Goal: Navigation & Orientation: Locate item on page

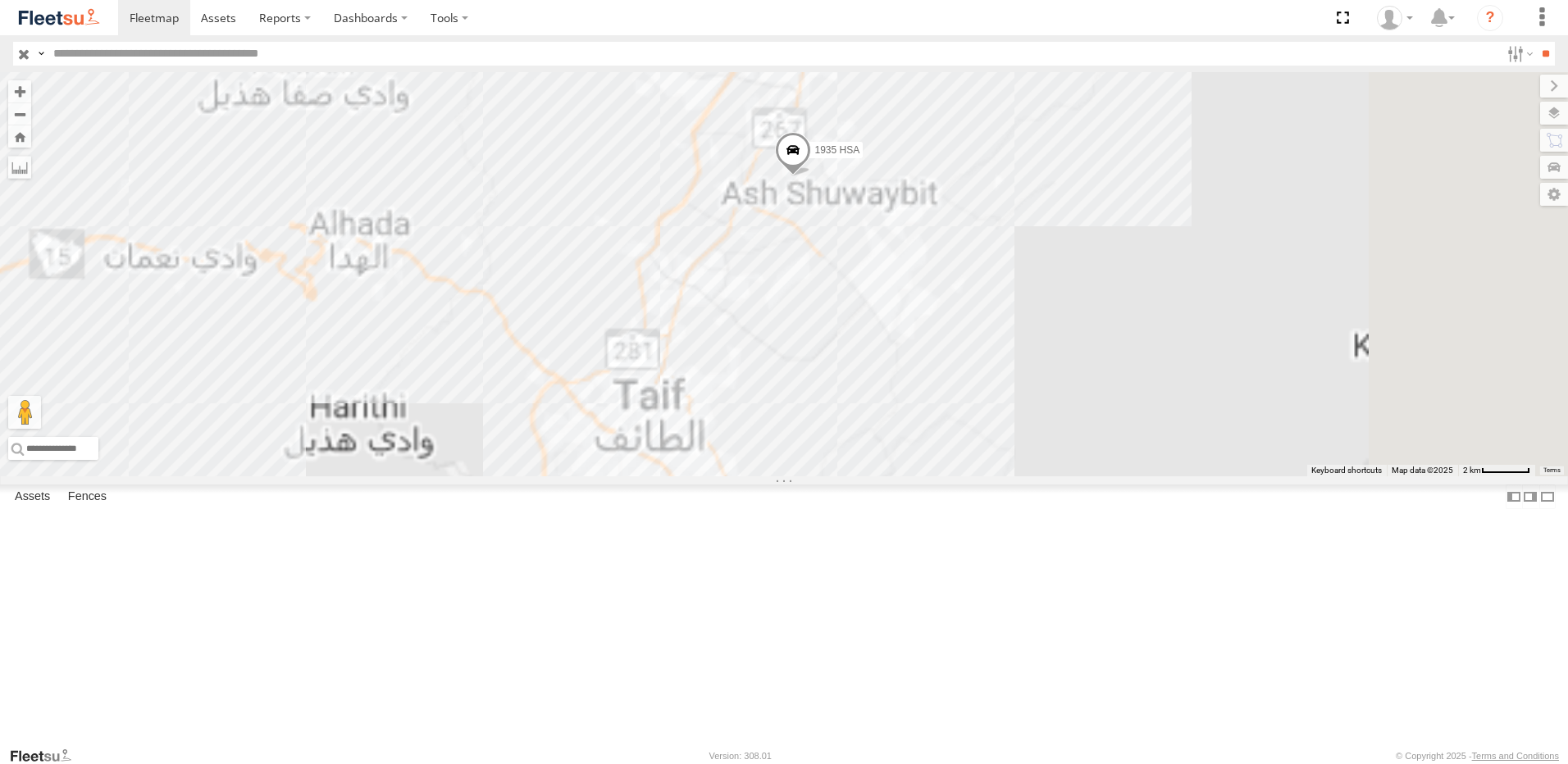
drag, startPoint x: 1226, startPoint y: 477, endPoint x: 945, endPoint y: 294, distance: 335.3
click at [945, 294] on div "6369 LSB 6353 RRA 1935 HSA" at bounding box center [784, 273] width 1568 height 404
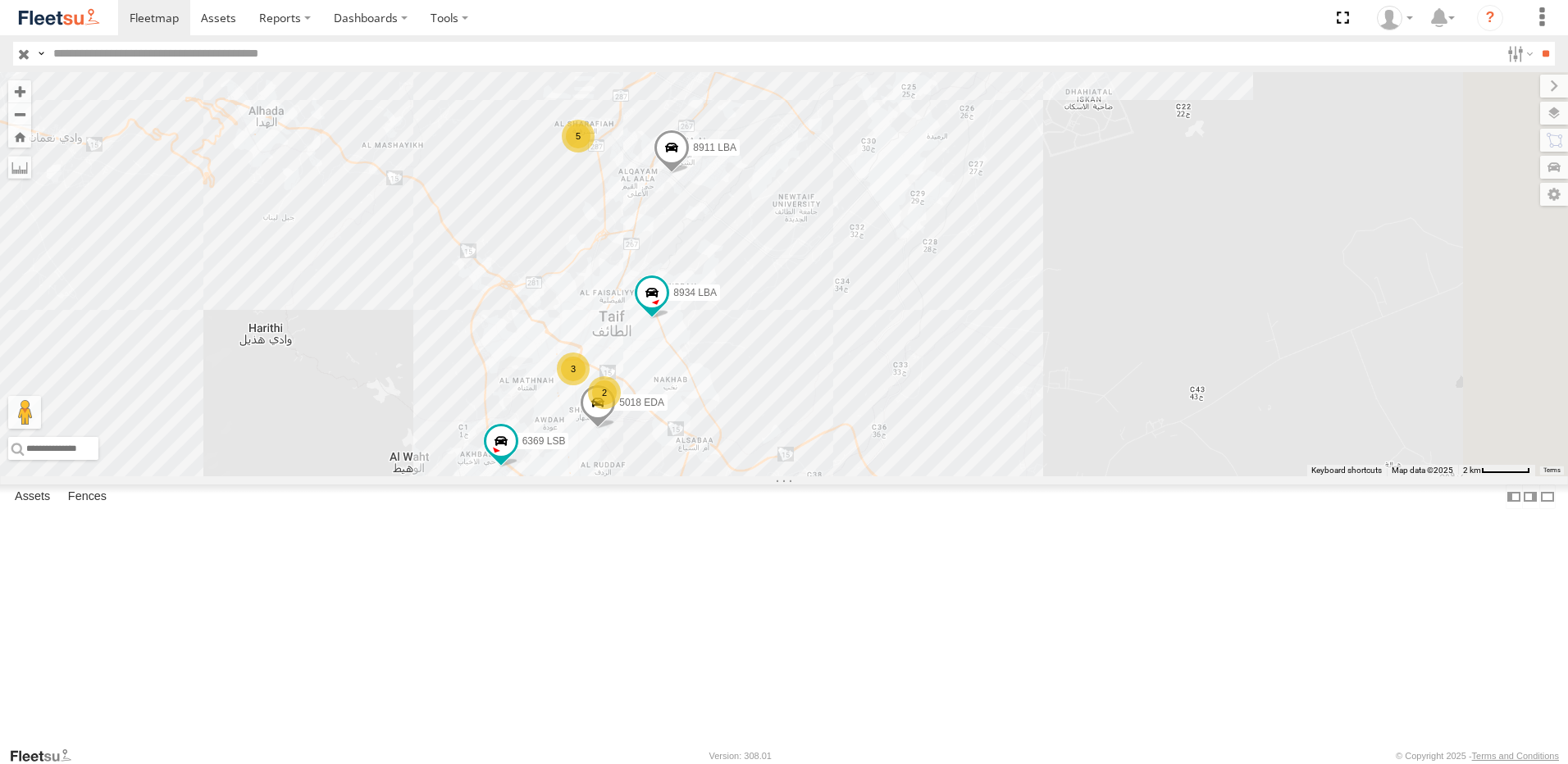
drag, startPoint x: 1019, startPoint y: 485, endPoint x: 1009, endPoint y: 389, distance: 96.5
click at [1009, 389] on div "6369 LSB 6353 RRA 1935 HSA 3 5018 EDA 2 5 8934 LBA 8911 LBA" at bounding box center [784, 273] width 1568 height 404
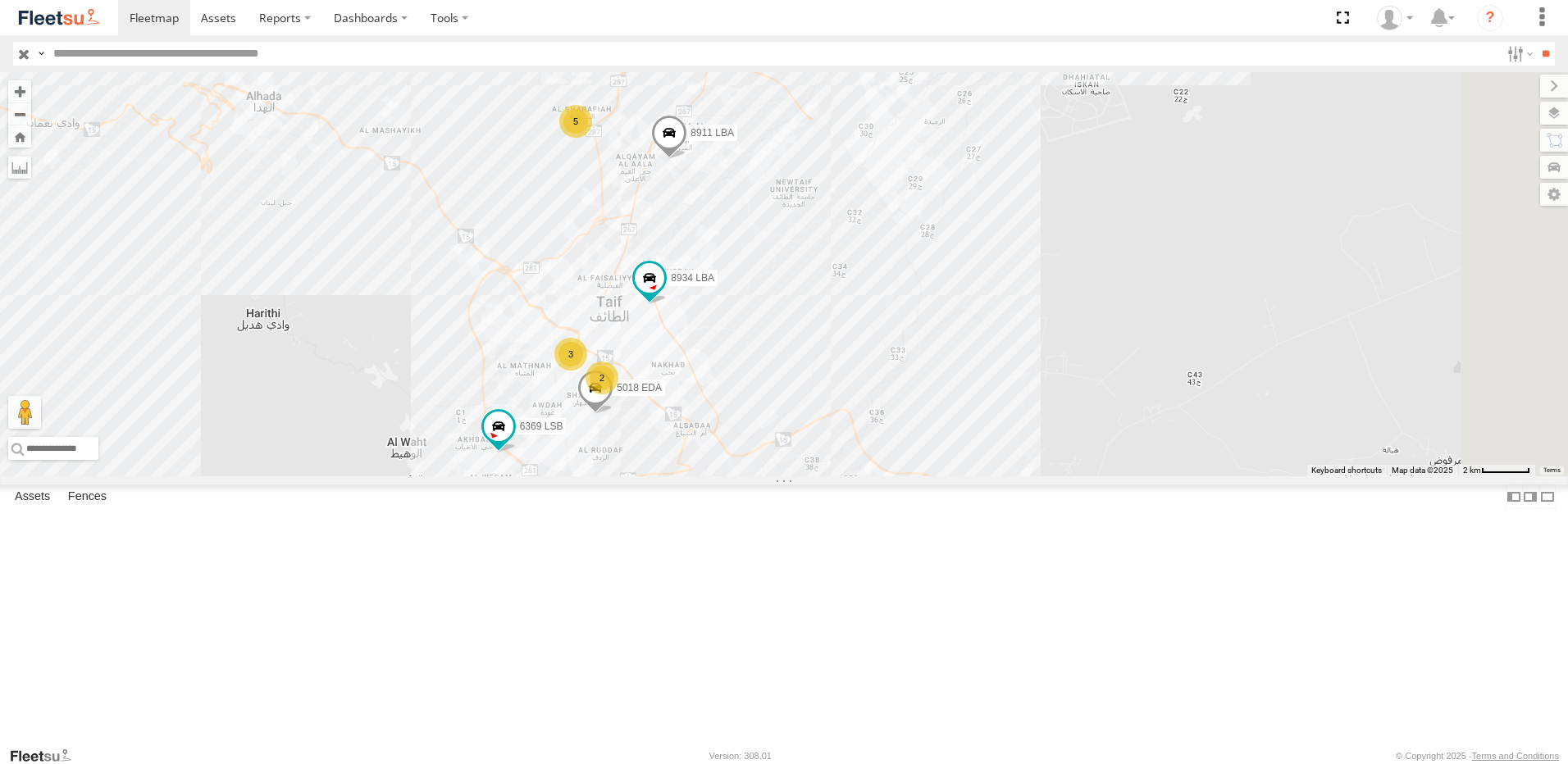
click at [592, 138] on div "5" at bounding box center [575, 121] width 32 height 32
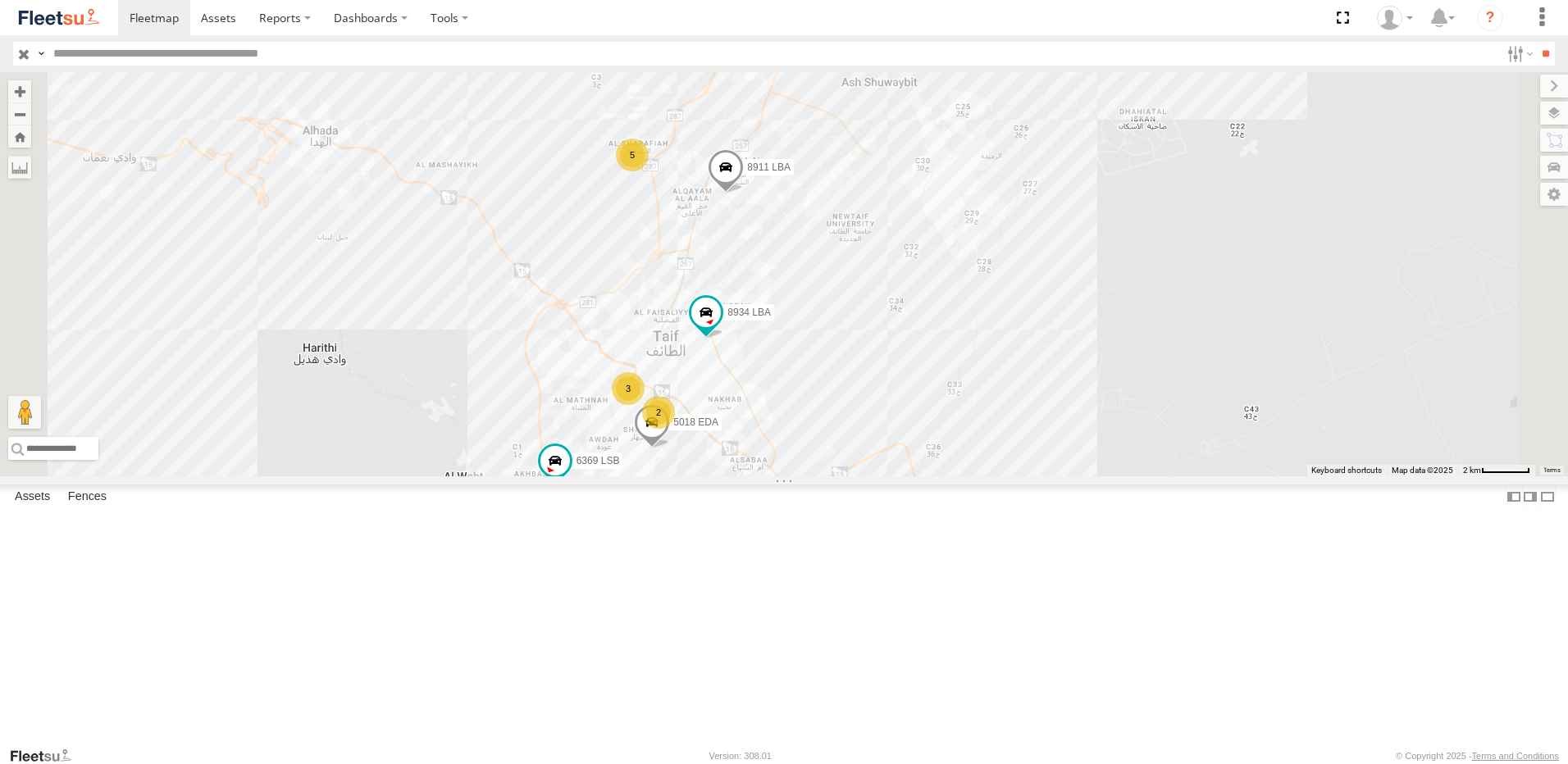
drag, startPoint x: 960, startPoint y: 517, endPoint x: 832, endPoint y: 348, distance: 212.0
click at [816, 295] on div "6369 LSB 6353 RRA 1935 HSA 5018 EDA 8934 LBA 8911 LBA 3 2 5" at bounding box center [784, 273] width 1568 height 404
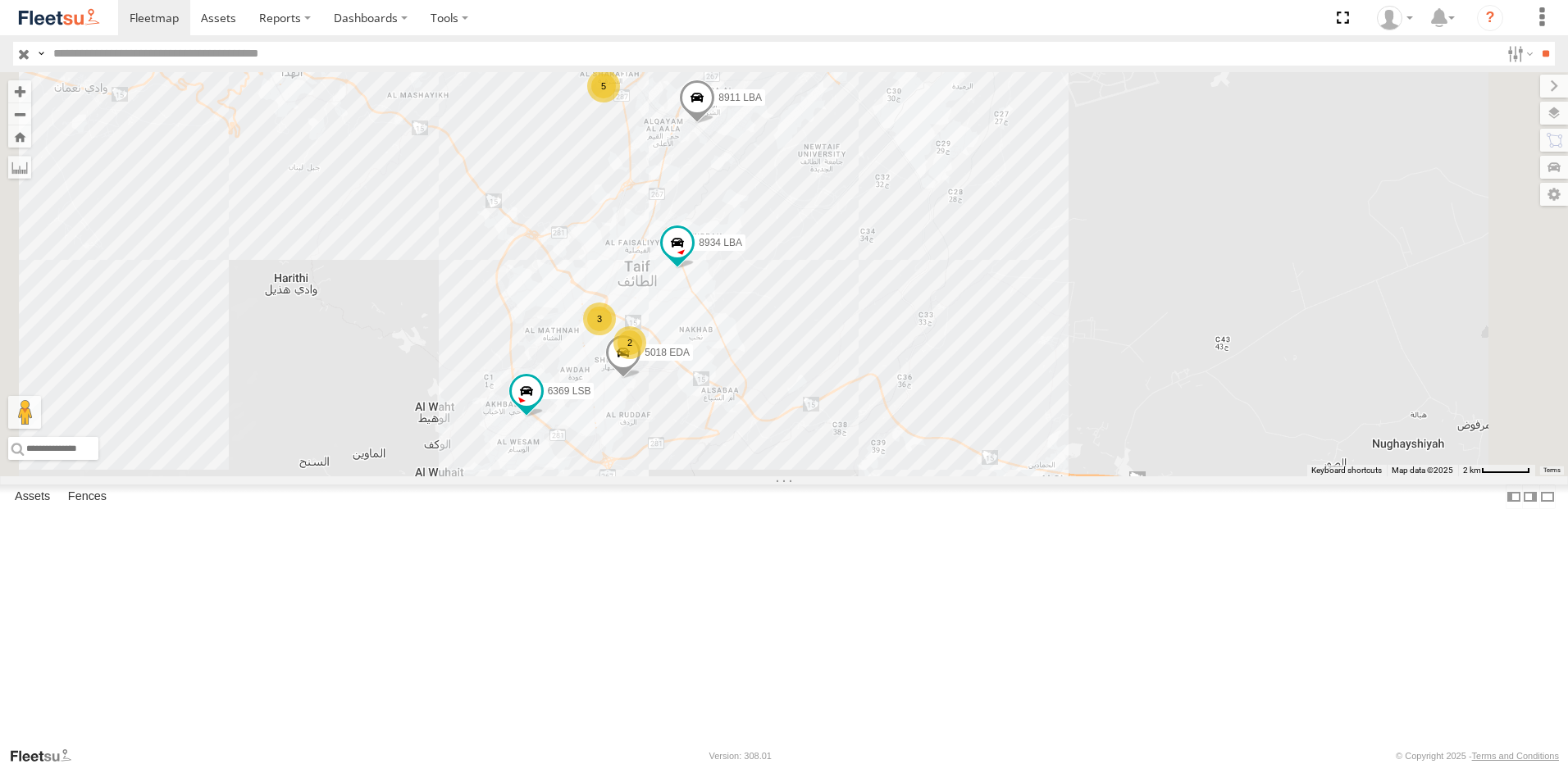
scroll to position [212, 0]
click at [0, 0] on div "5262 RSB" at bounding box center [0, 0] width 0 height 0
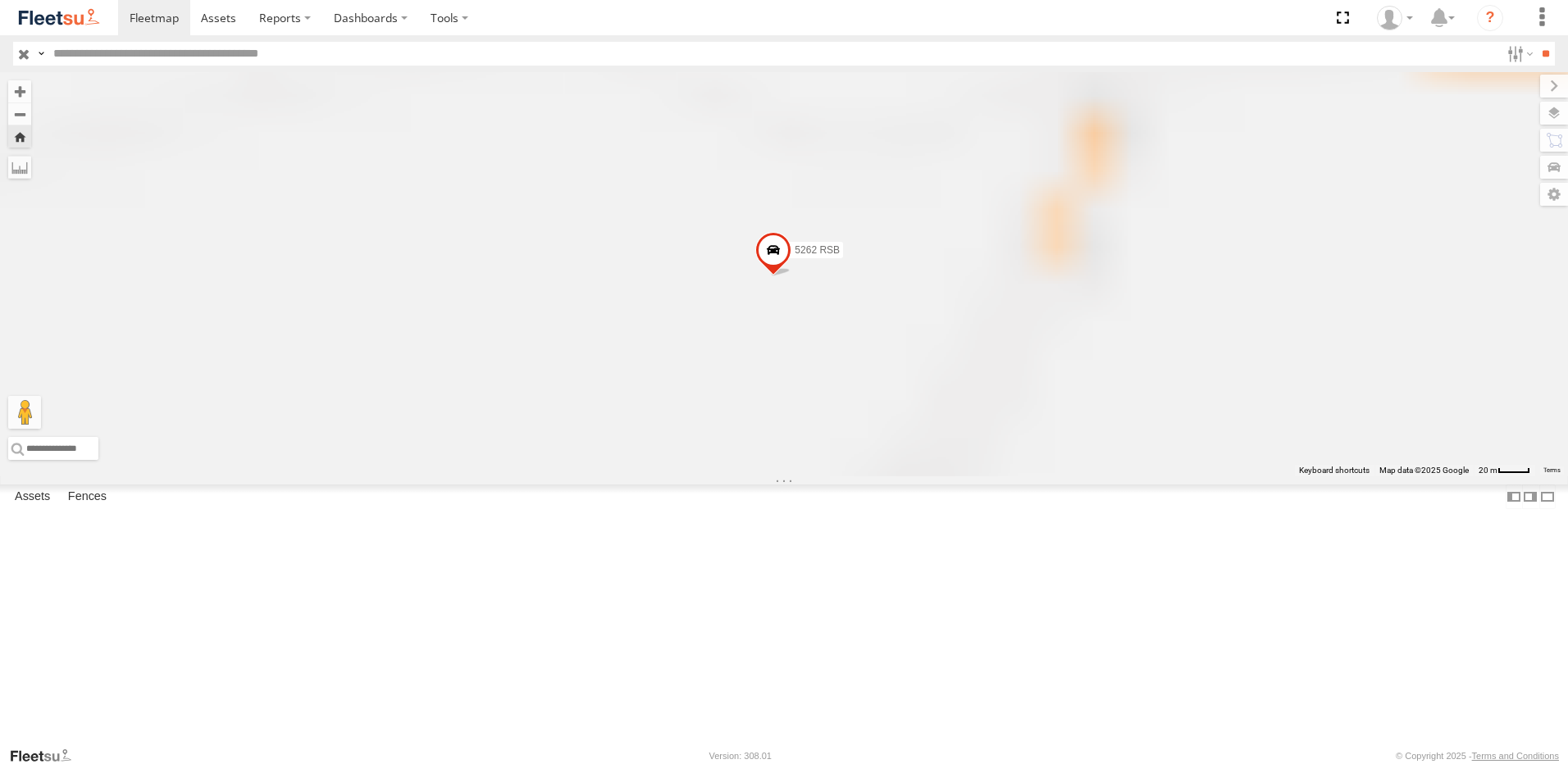
click at [970, 386] on div "5262 RSB" at bounding box center [784, 273] width 1568 height 404
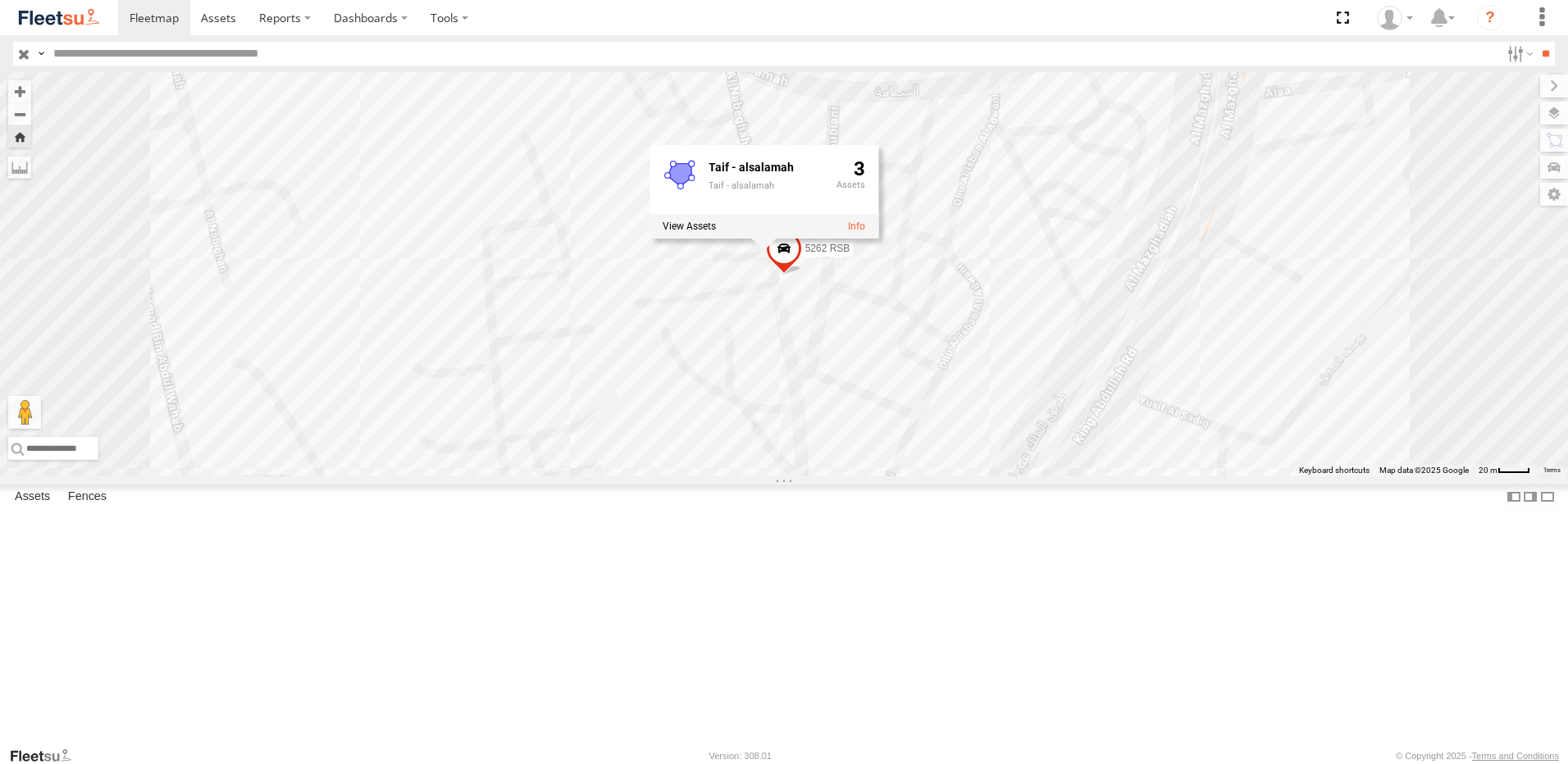
click at [802, 274] on span at bounding box center [784, 253] width 36 height 44
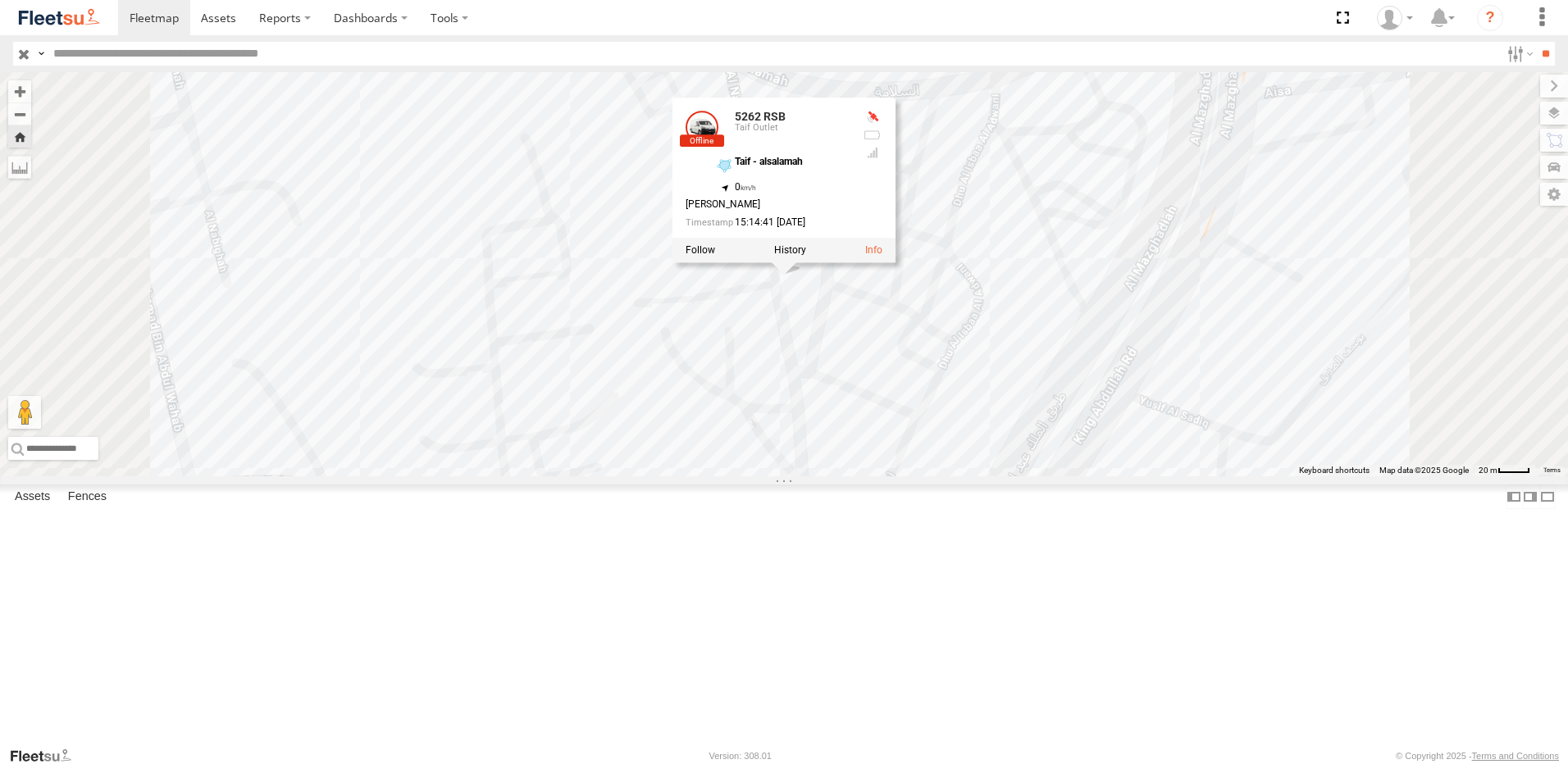
click at [189, 54] on input "text" at bounding box center [774, 54] width 1453 height 24
click at [0, 0] on div "8497 [GEOGRAPHIC_DATA]" at bounding box center [0, 0] width 0 height 0
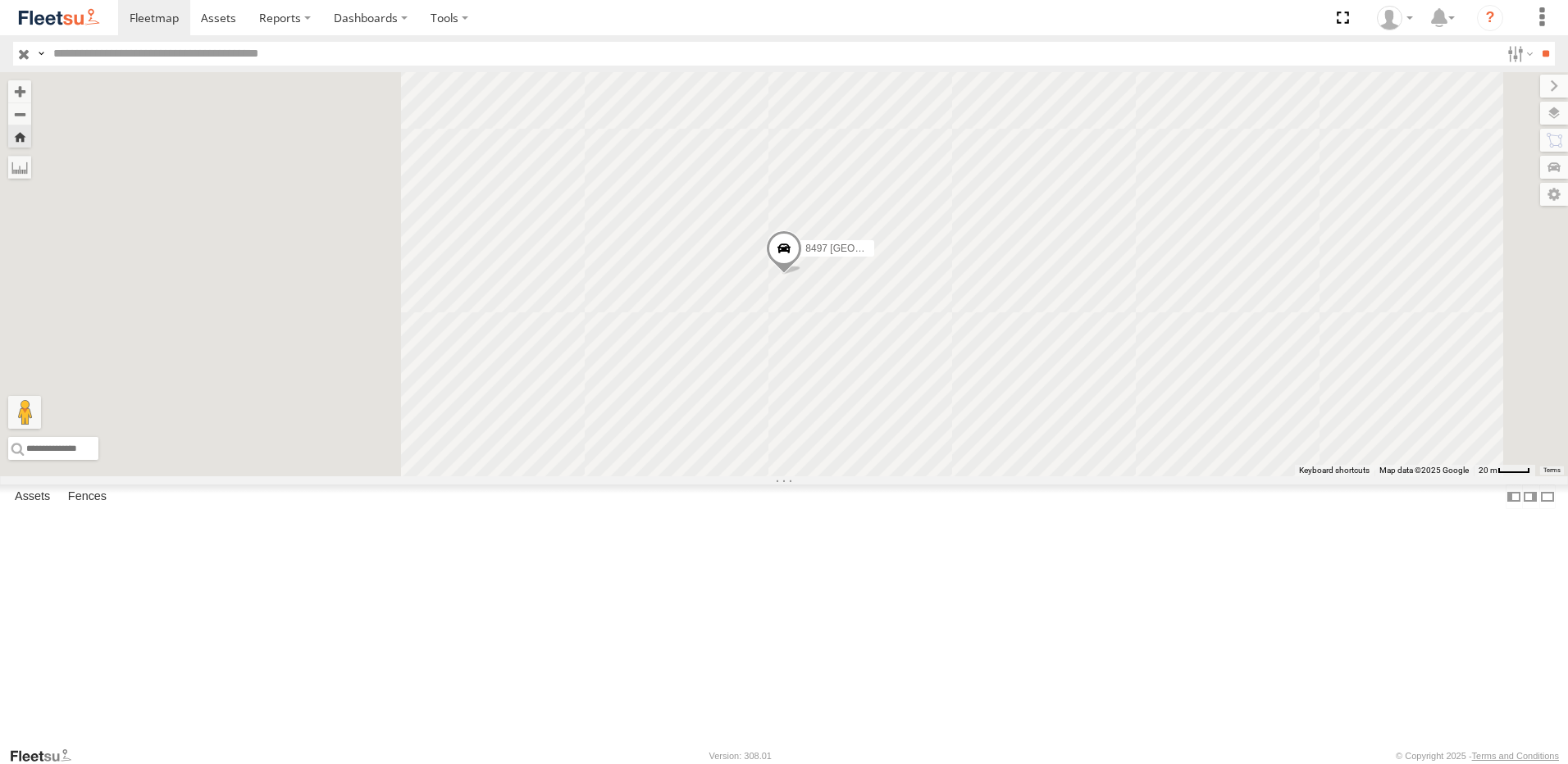
click at [802, 274] on span at bounding box center [784, 253] width 36 height 44
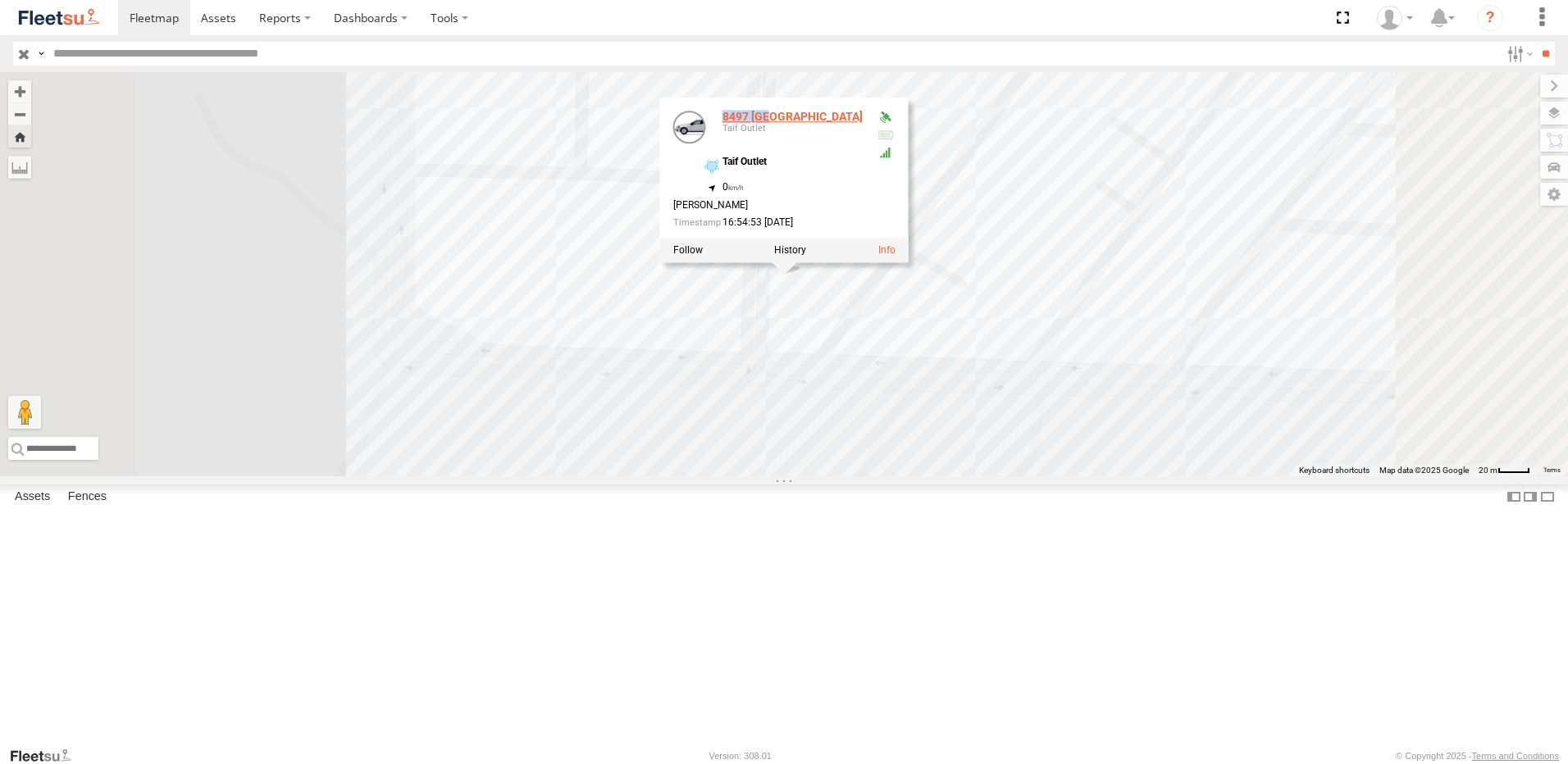
drag, startPoint x: 1001, startPoint y: 249, endPoint x: 940, endPoint y: 255, distance: 61.3
click at [863, 150] on div "8497 [GEOGRAPHIC_DATA] Taif Outlet" at bounding box center [793, 130] width 140 height 39
copy link "8497 [GEOGRAPHIC_DATA]"
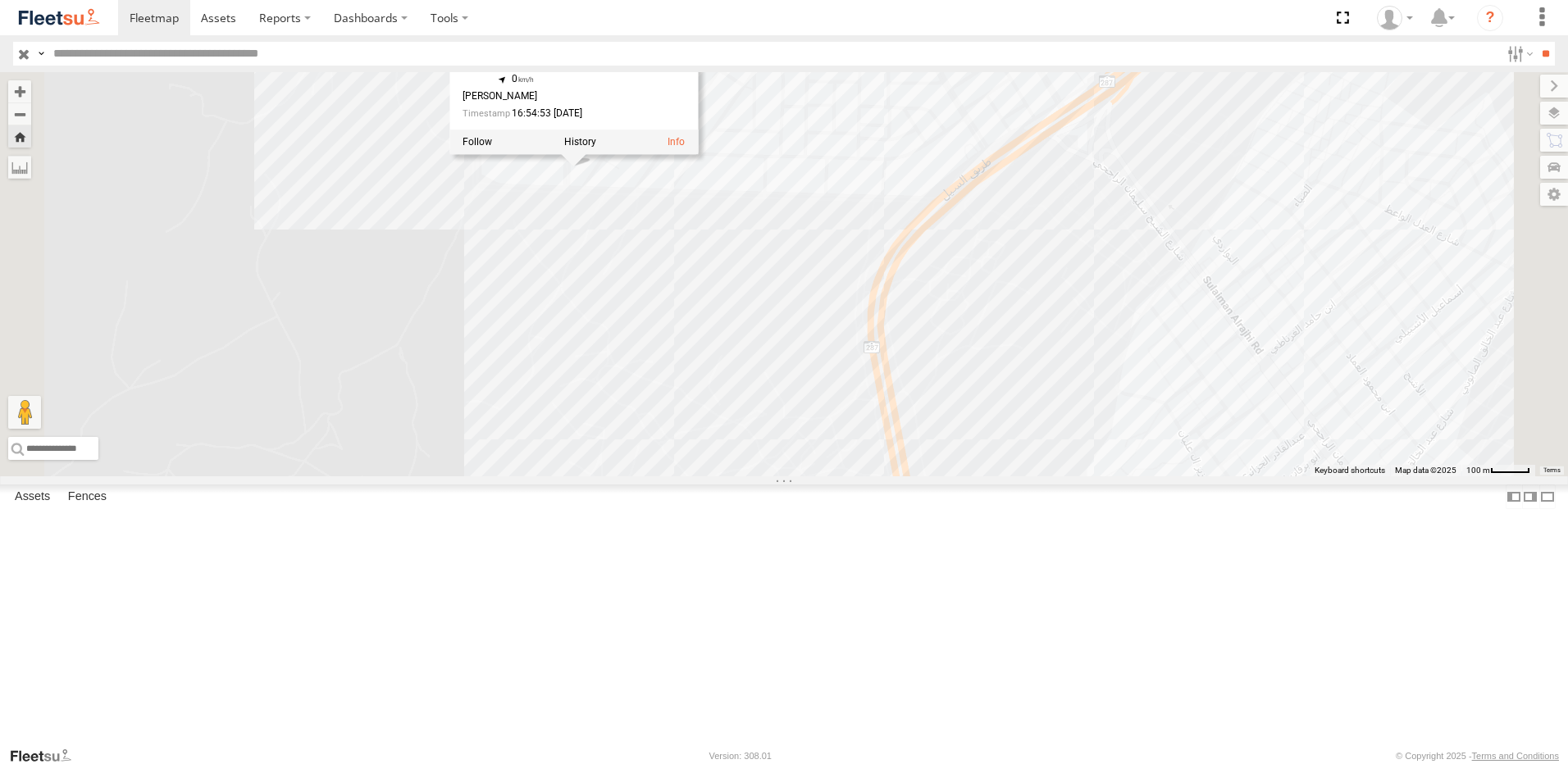
click at [682, 476] on div "8497 [GEOGRAPHIC_DATA] 8497 [GEOGRAPHIC_DATA] Taif Outlet Taif Outlet 21.35744 …" at bounding box center [784, 273] width 1568 height 404
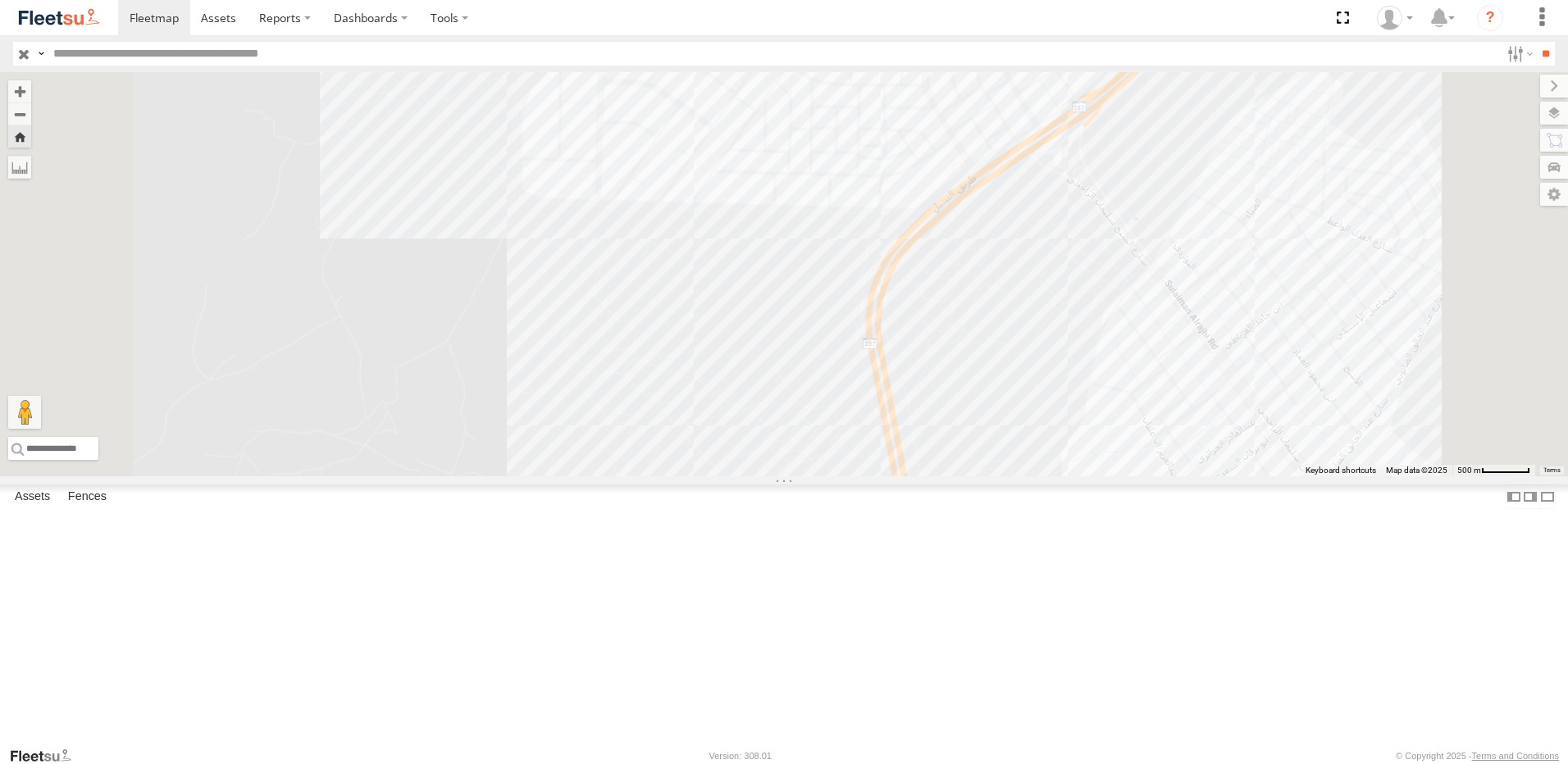
scroll to position [0, 0]
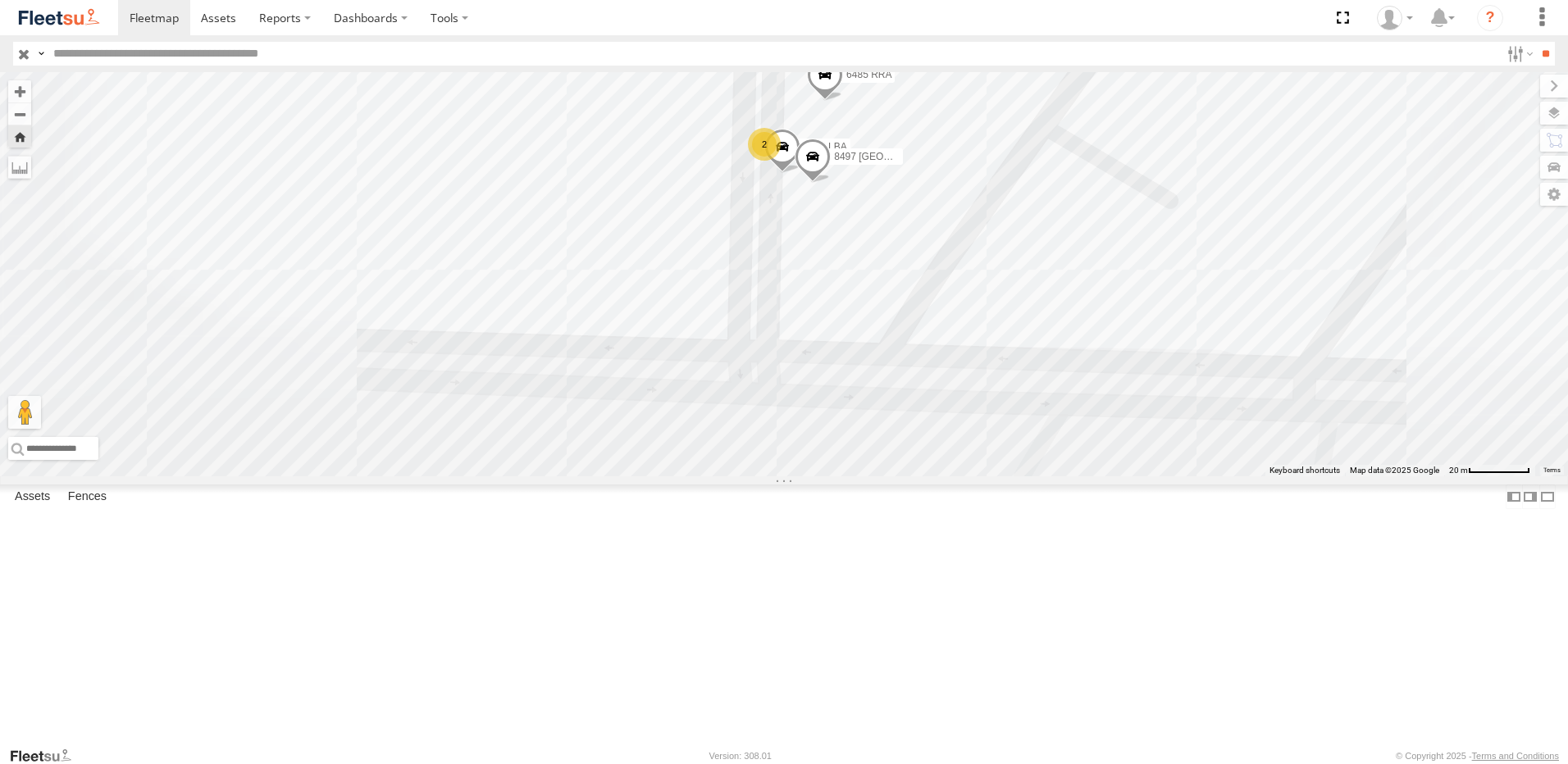
drag, startPoint x: 963, startPoint y: 299, endPoint x: 972, endPoint y: 382, distance: 83.5
click at [972, 382] on div "8911 LBA 8913 LBA 8497 USA 2 6485 RRA" at bounding box center [784, 273] width 1568 height 404
